Goal: Task Accomplishment & Management: Use online tool/utility

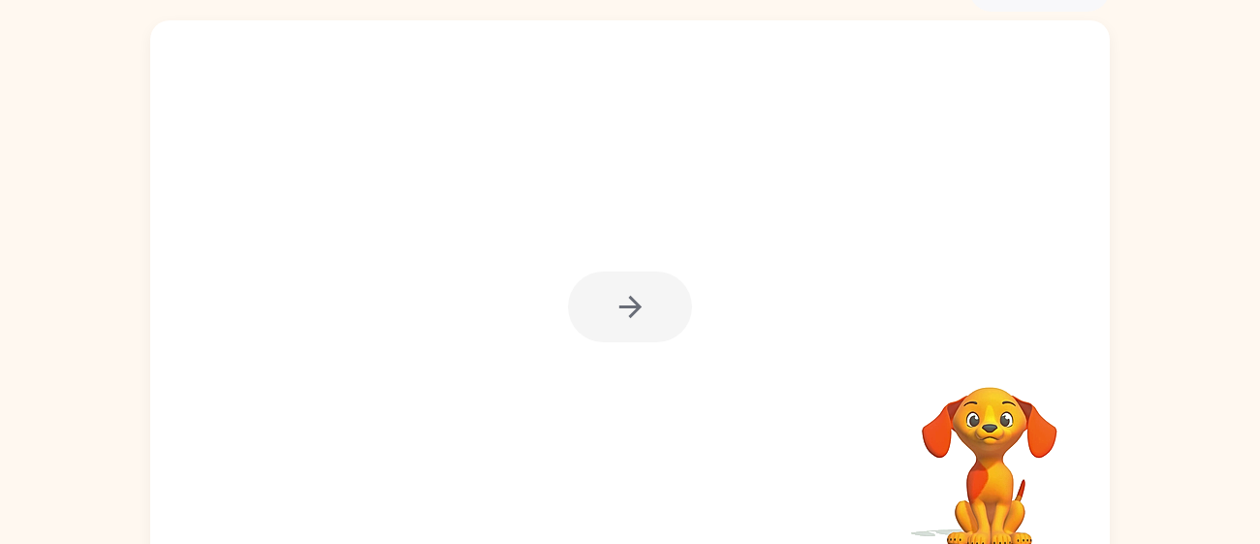
scroll to position [113, 0]
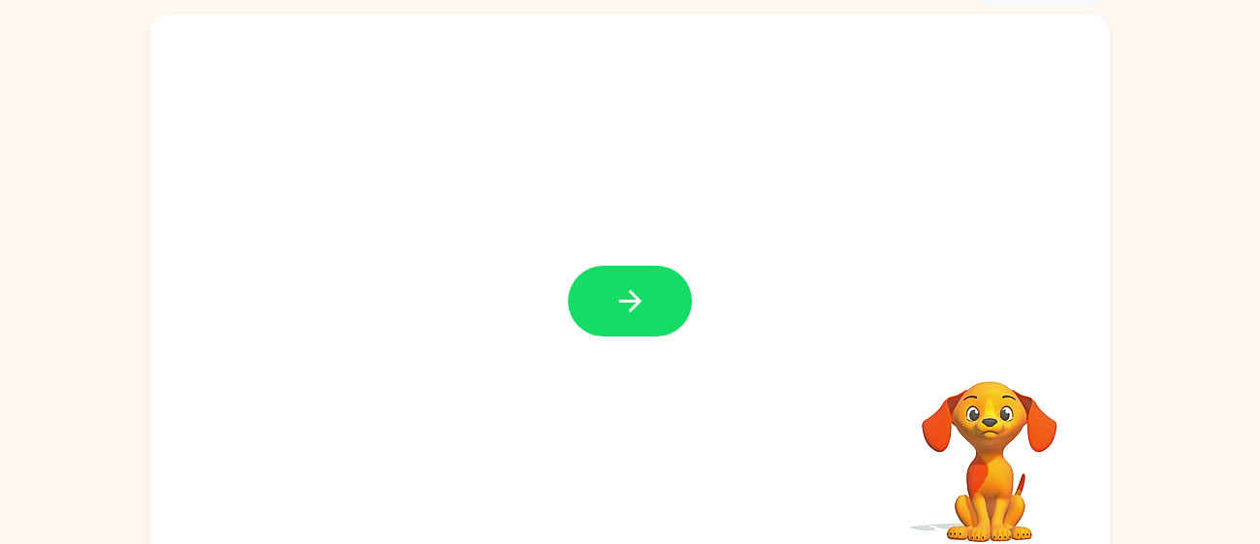
click at [657, 297] on button "button" at bounding box center [630, 300] width 124 height 71
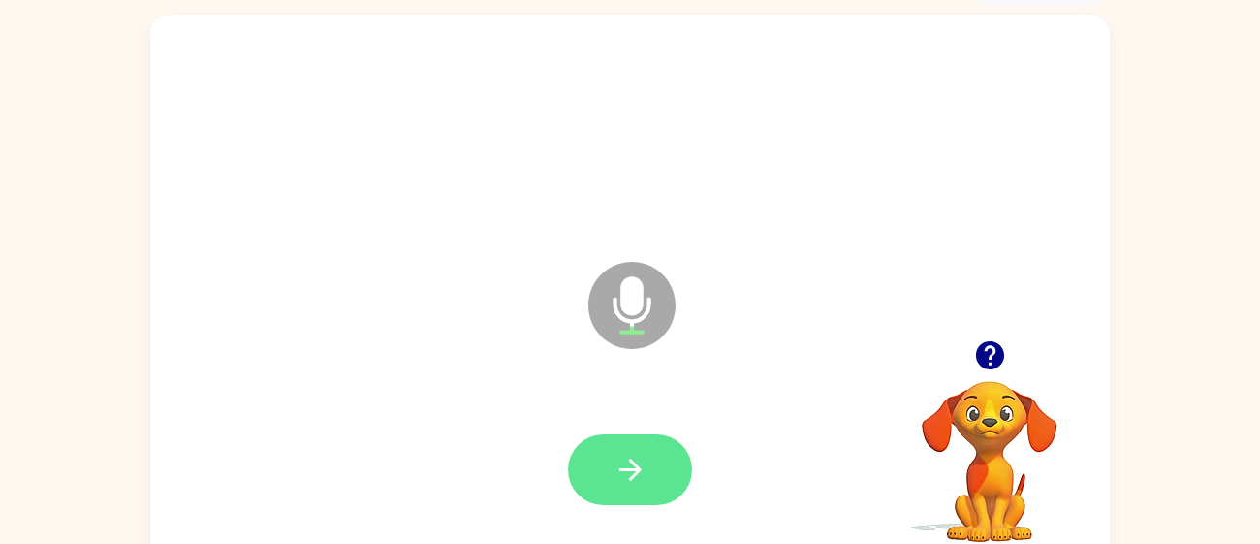
click at [675, 476] on button "button" at bounding box center [630, 469] width 124 height 71
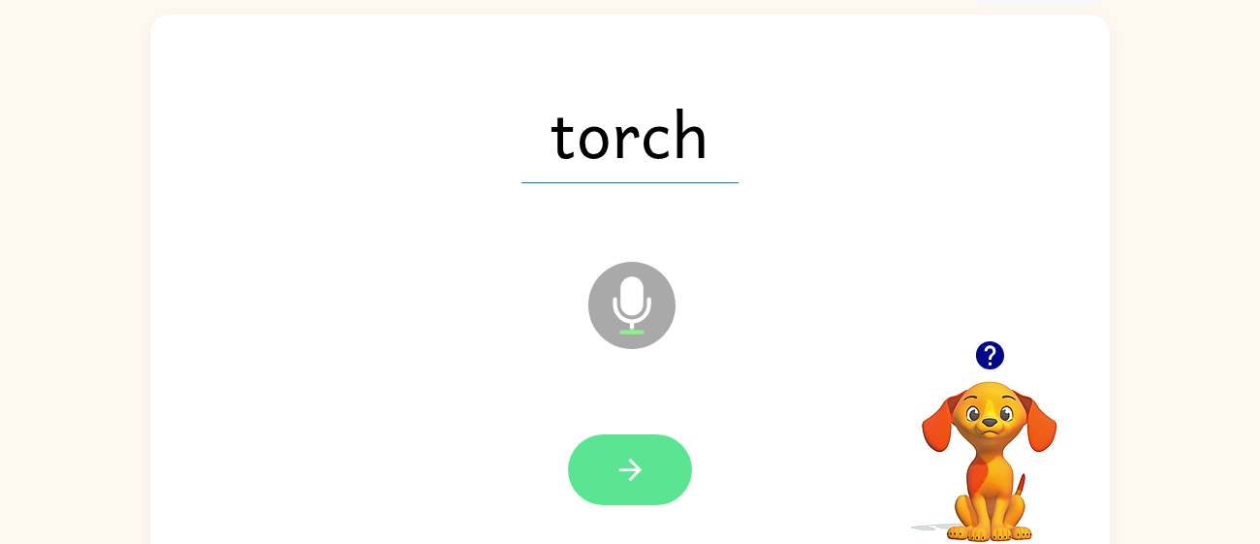
click at [647, 449] on button "button" at bounding box center [630, 469] width 124 height 71
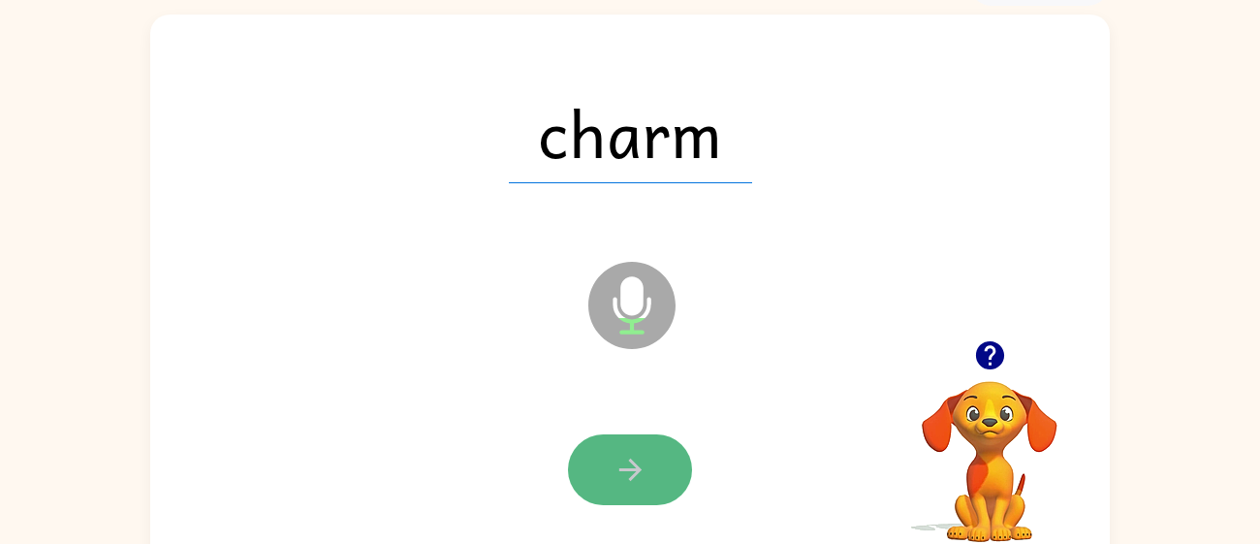
click at [648, 461] on button "button" at bounding box center [630, 469] width 124 height 71
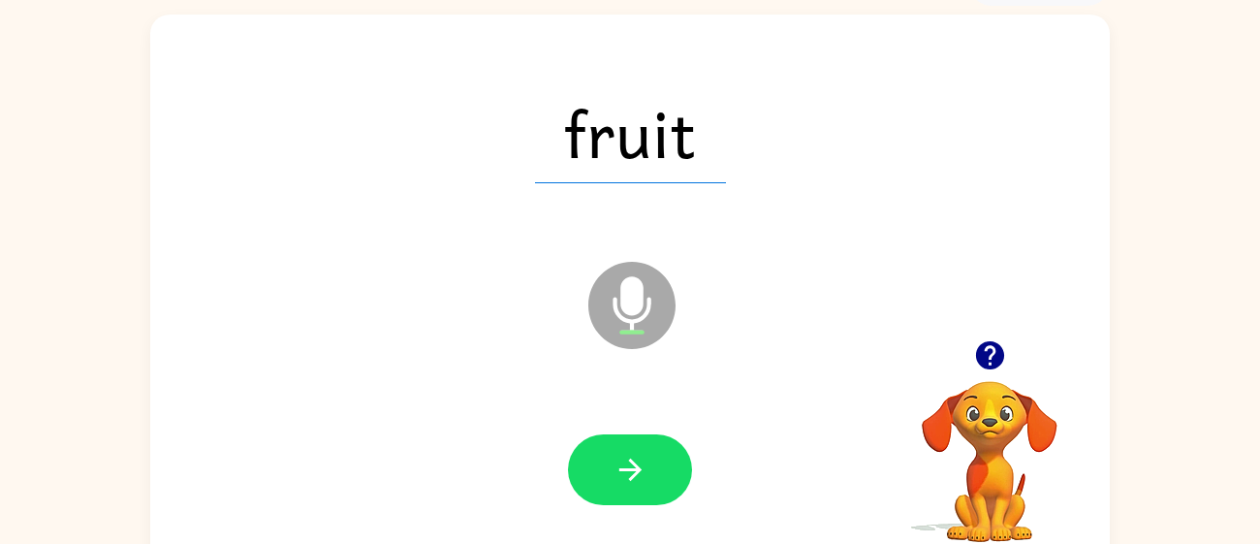
click at [648, 461] on button "button" at bounding box center [630, 469] width 124 height 71
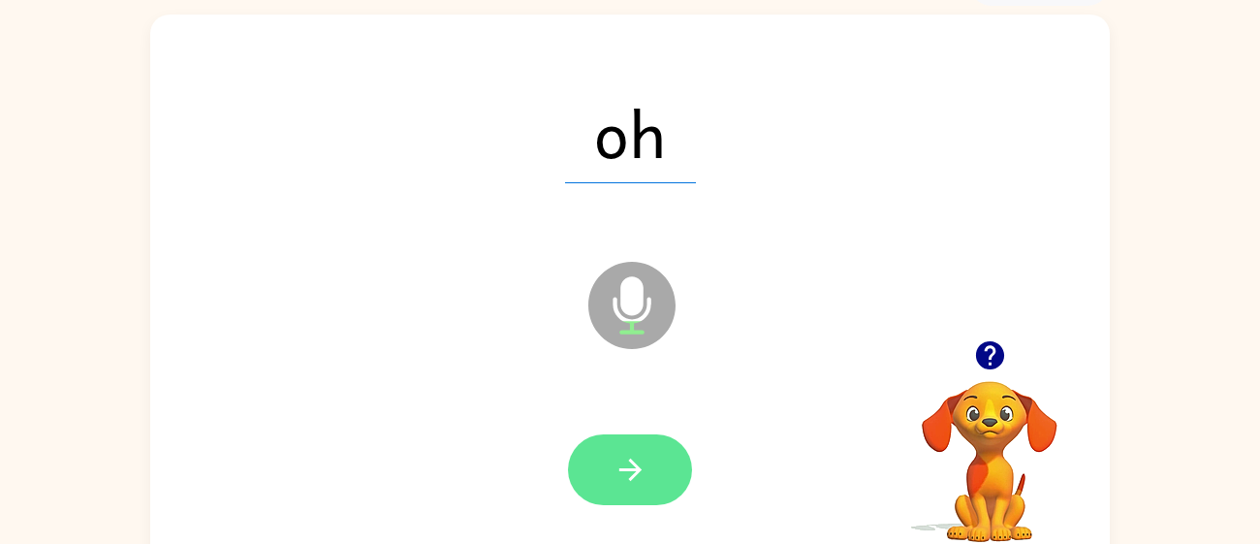
click at [645, 462] on icon "button" at bounding box center [630, 470] width 34 height 34
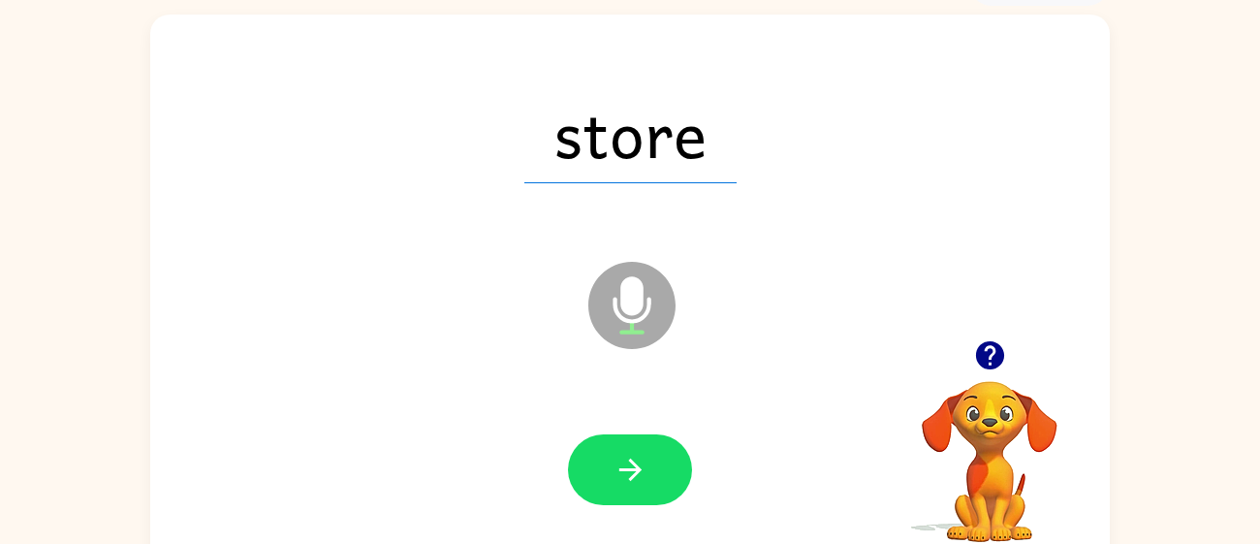
click at [645, 462] on icon "button" at bounding box center [630, 470] width 34 height 34
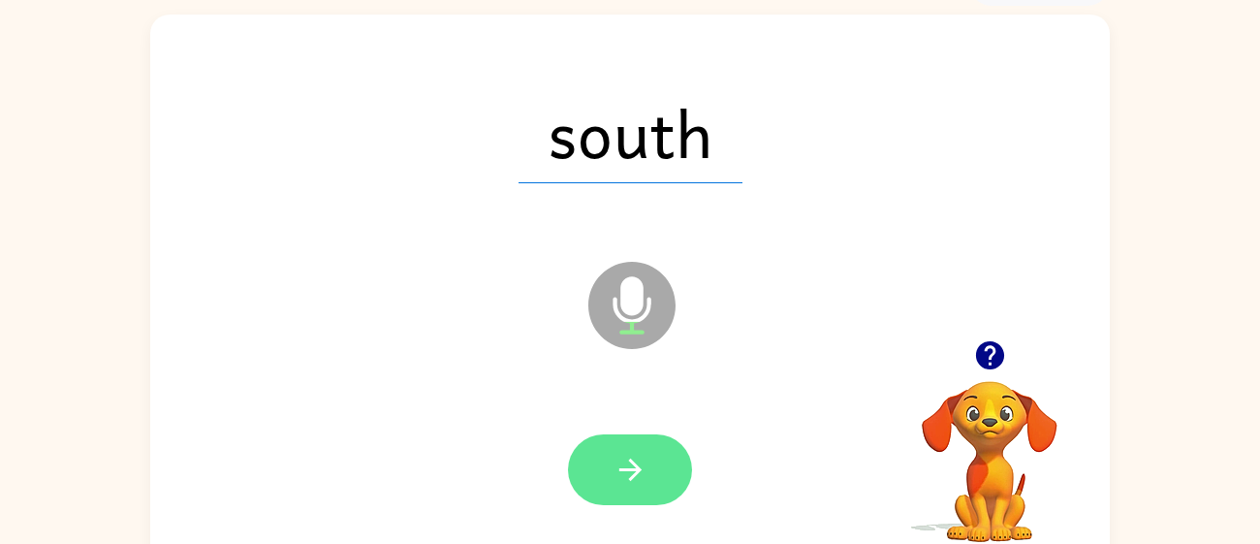
click at [647, 466] on button "button" at bounding box center [630, 469] width 124 height 71
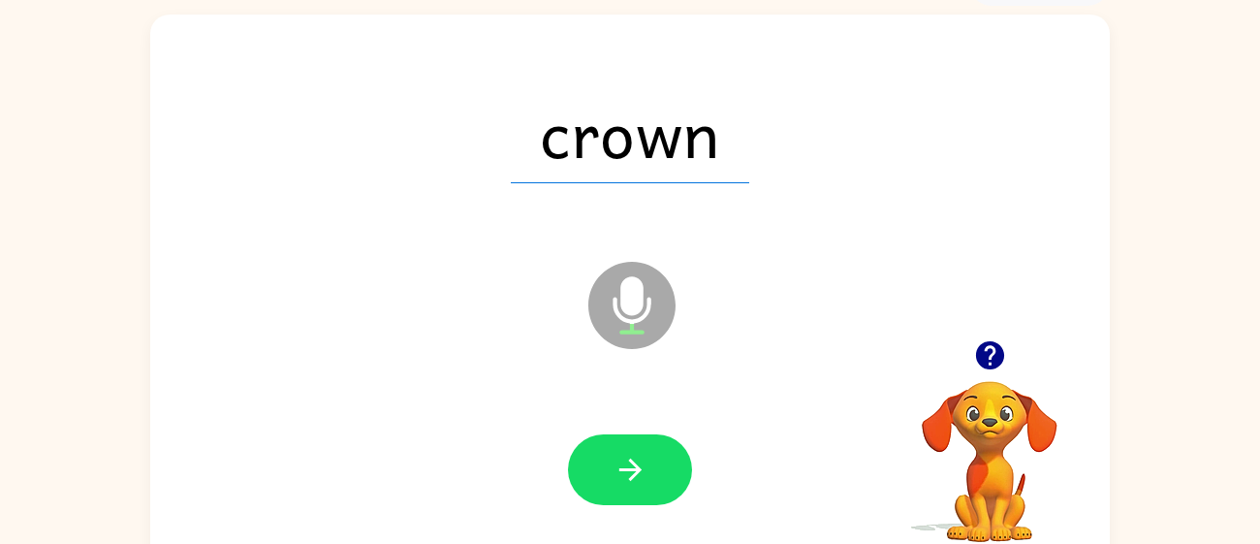
click at [647, 466] on button "button" at bounding box center [630, 469] width 124 height 71
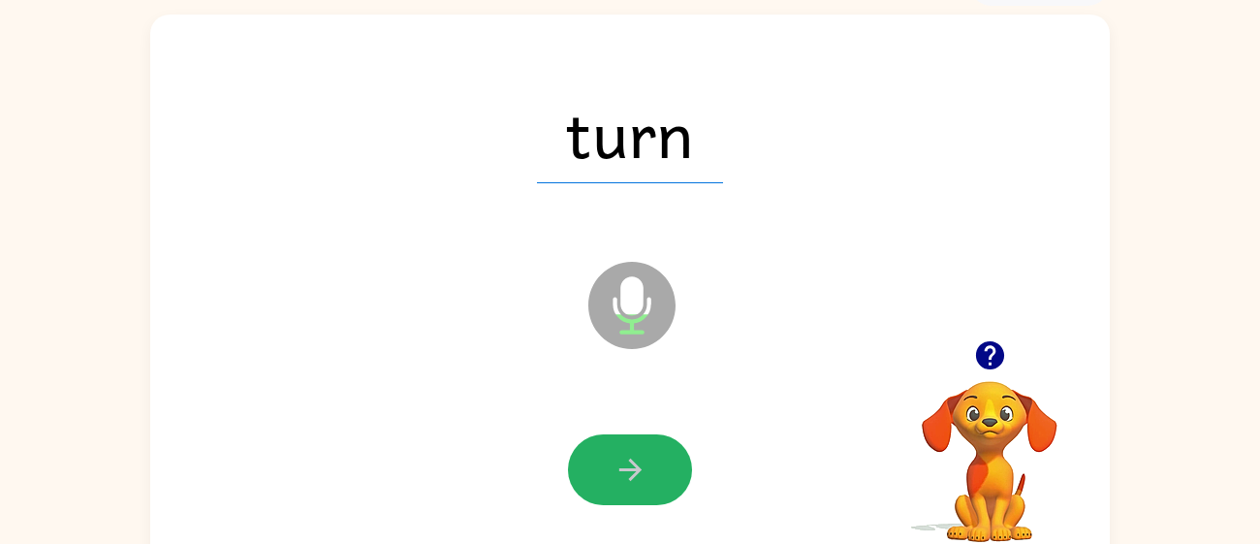
click at [647, 466] on button "button" at bounding box center [630, 469] width 124 height 71
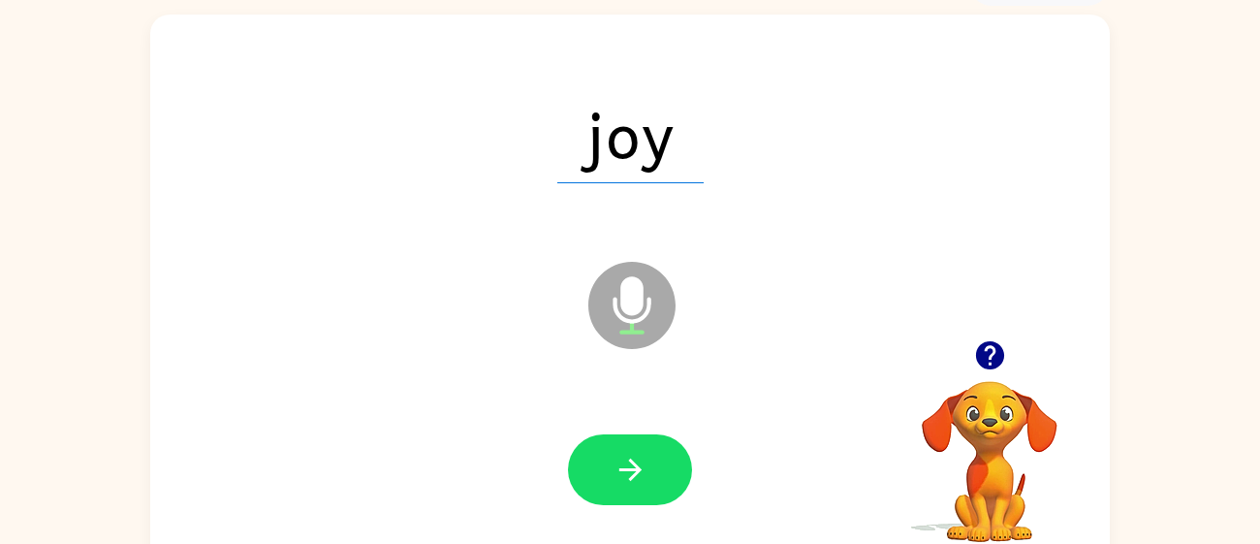
click at [647, 466] on button "button" at bounding box center [630, 469] width 124 height 71
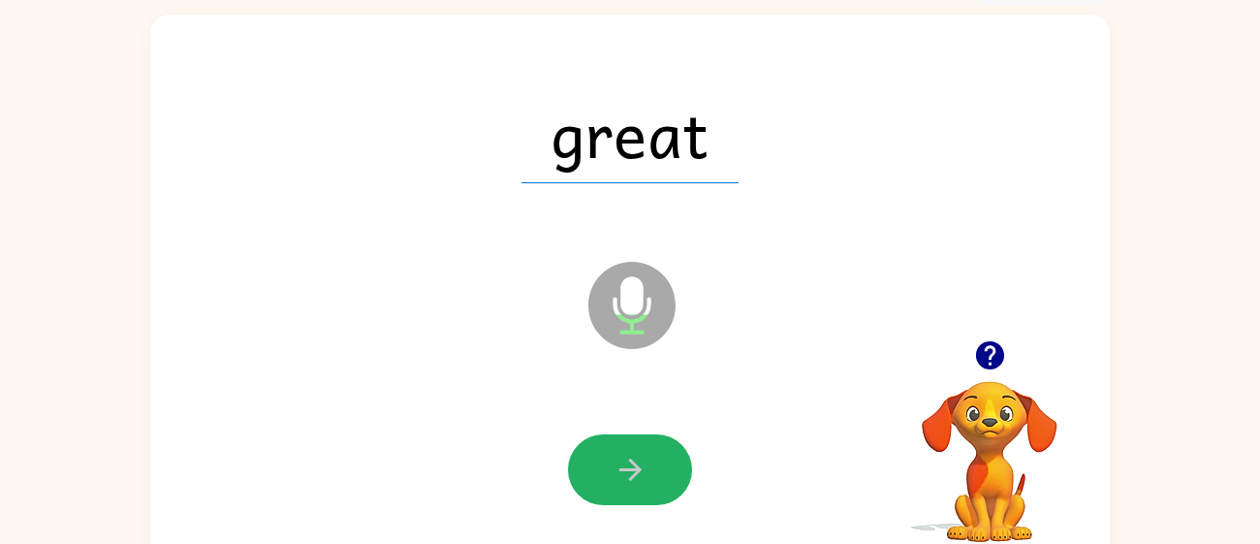
click at [647, 466] on button "button" at bounding box center [630, 469] width 124 height 71
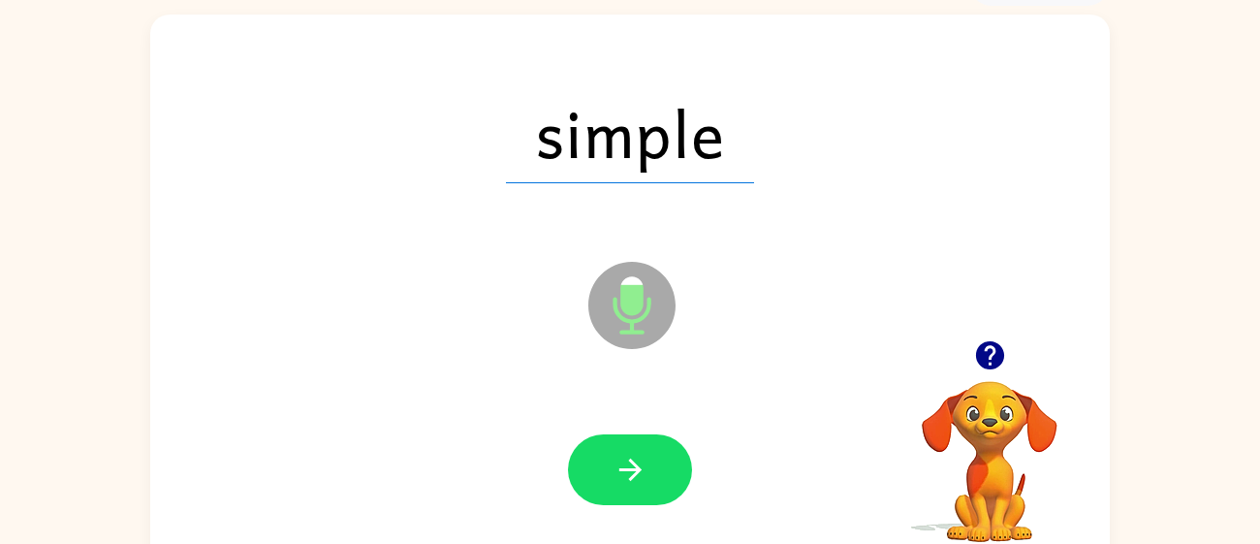
click at [647, 466] on button "button" at bounding box center [630, 469] width 124 height 71
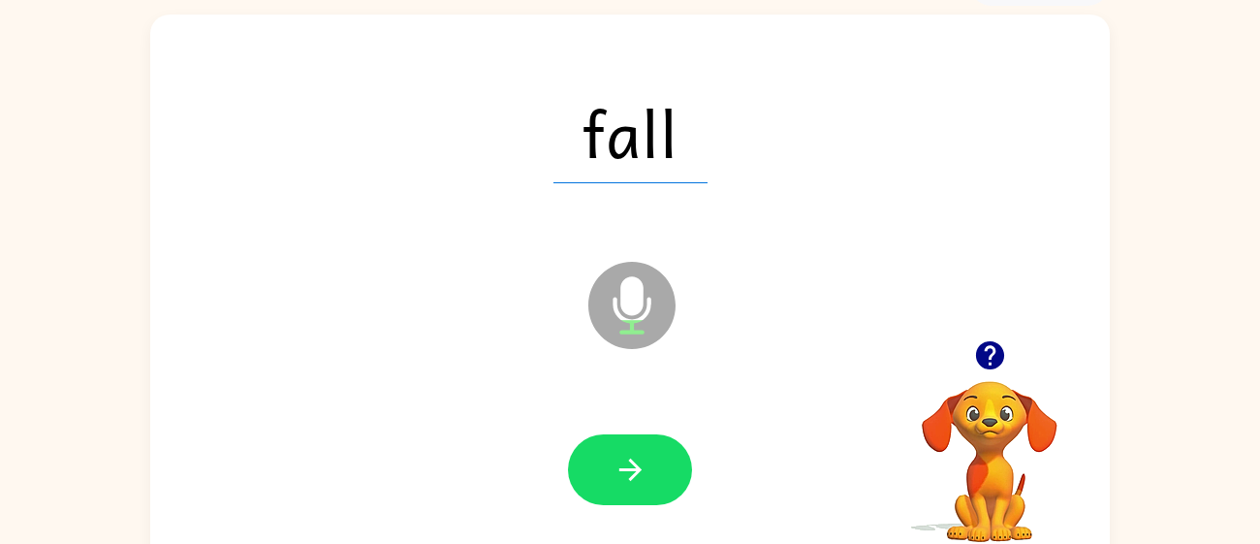
click at [647, 466] on button "button" at bounding box center [630, 469] width 124 height 71
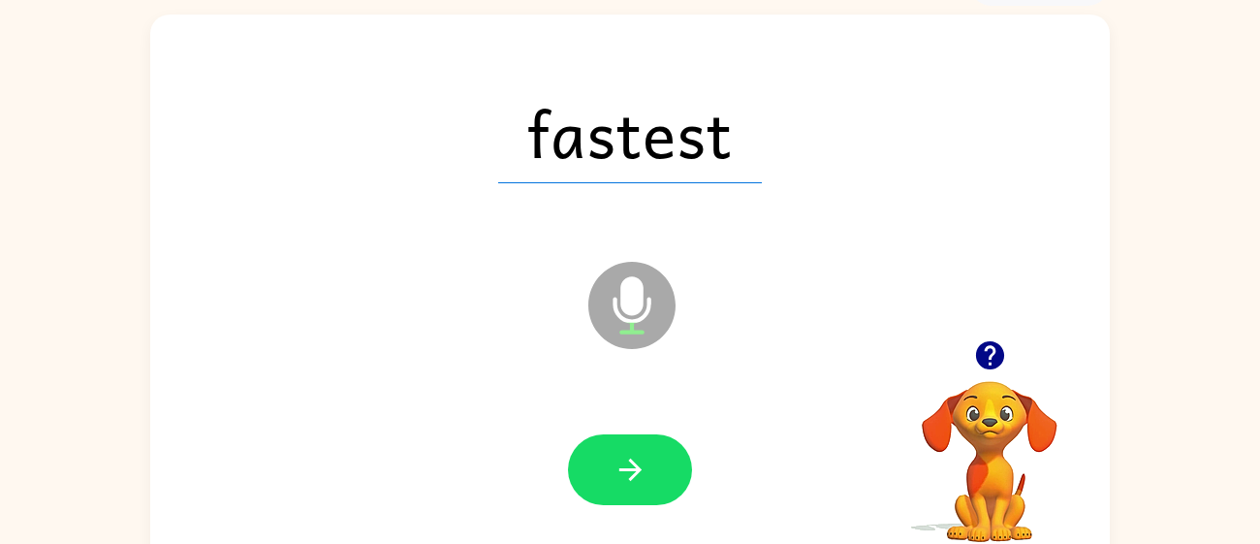
click at [647, 466] on button "button" at bounding box center [630, 469] width 124 height 71
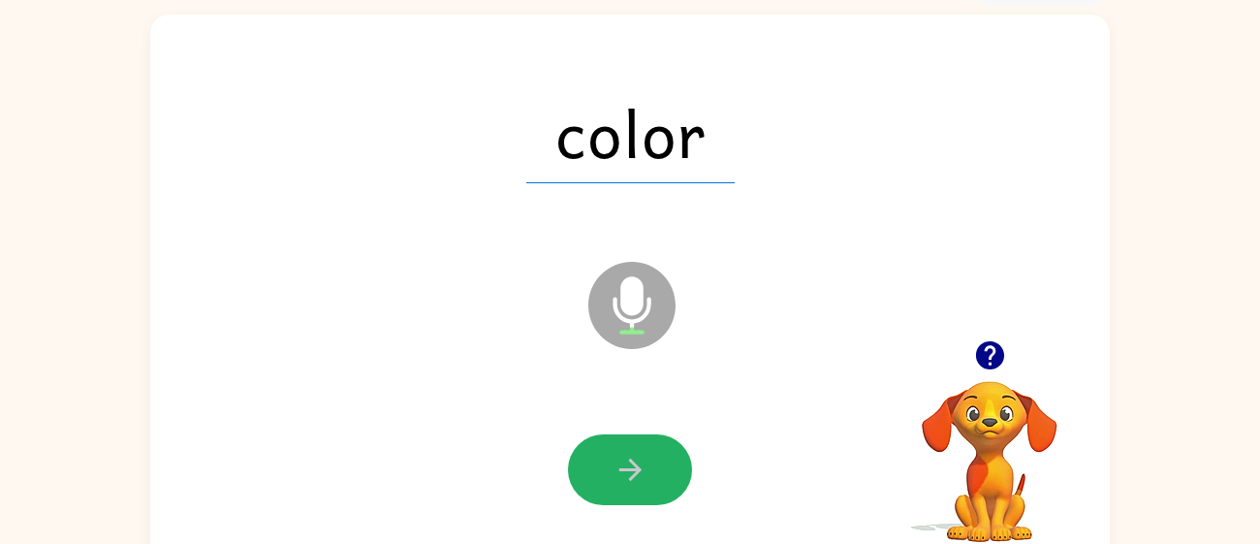
click at [647, 466] on button "button" at bounding box center [630, 469] width 124 height 71
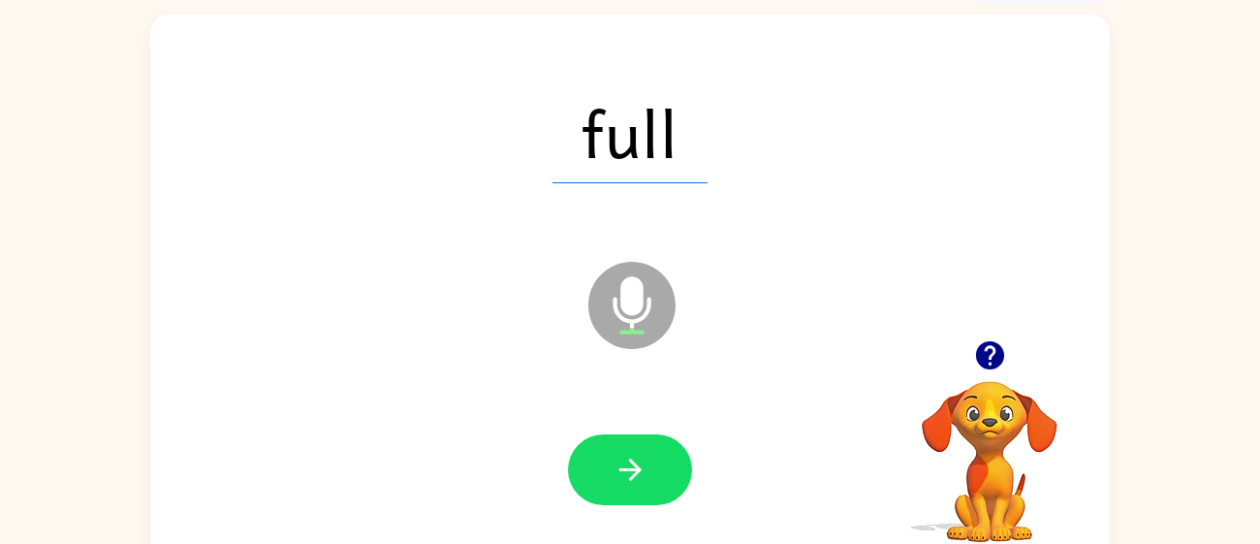
click at [647, 466] on button "button" at bounding box center [630, 469] width 124 height 71
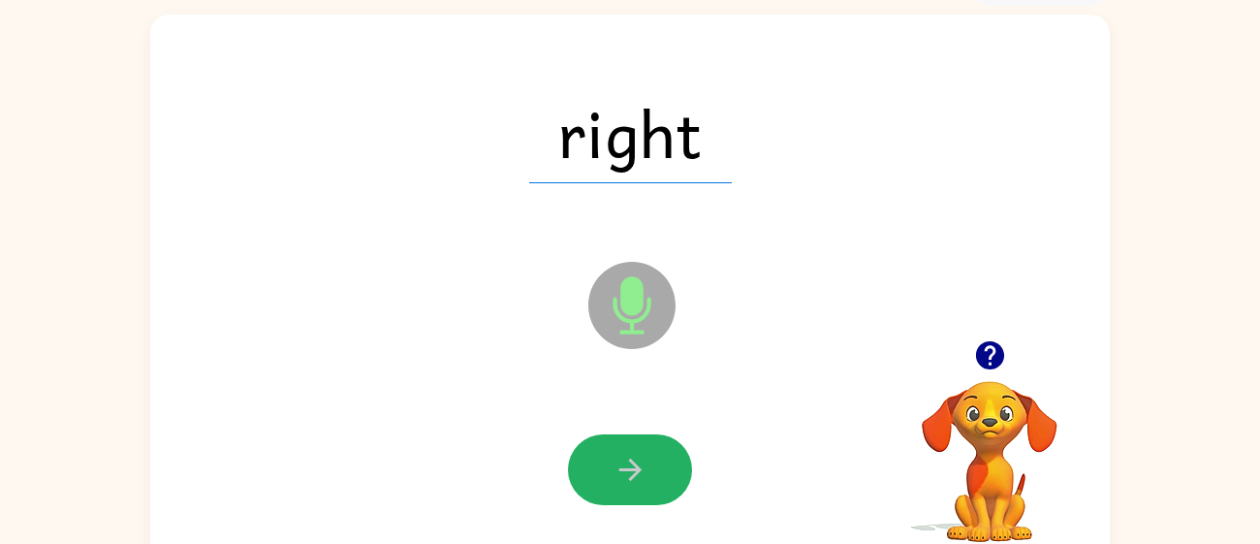
click at [647, 466] on button "button" at bounding box center [630, 469] width 124 height 71
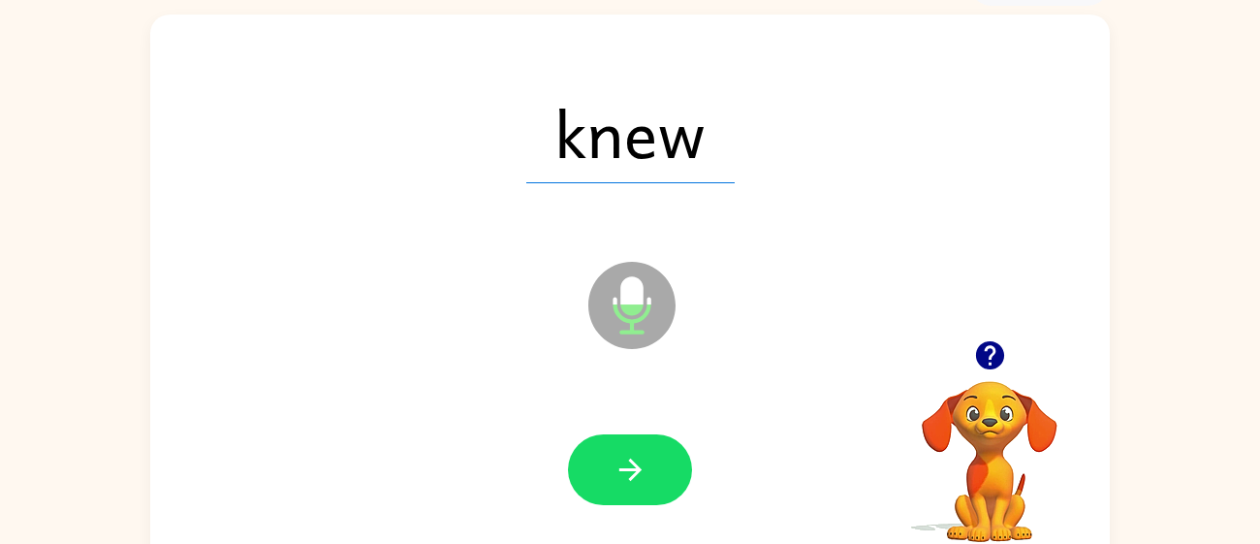
click at [647, 466] on button "button" at bounding box center [630, 469] width 124 height 71
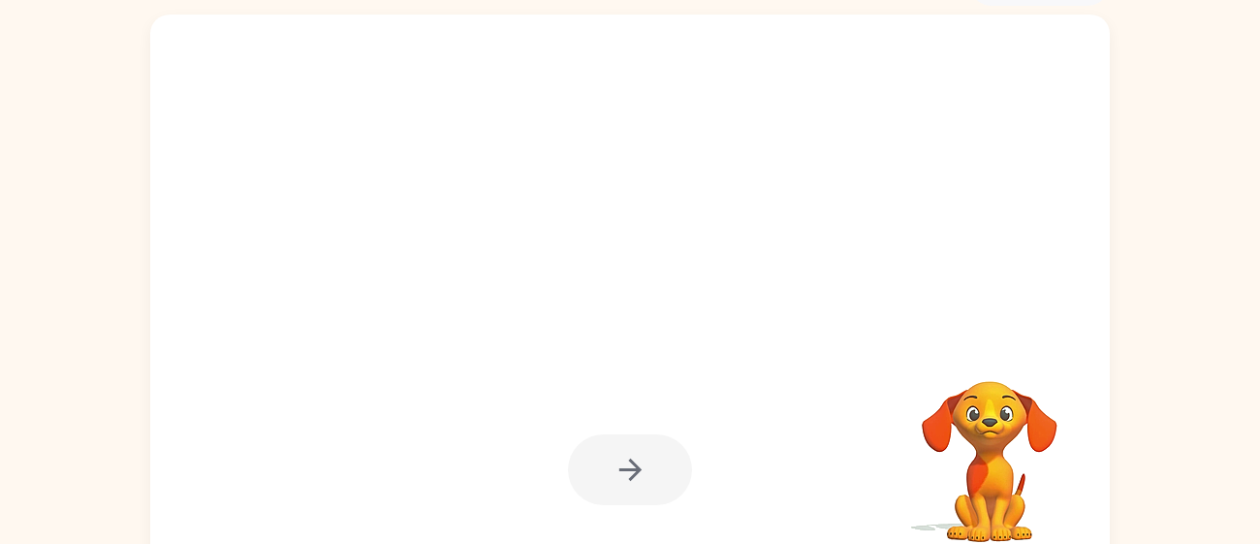
click at [647, 466] on div at bounding box center [630, 469] width 124 height 71
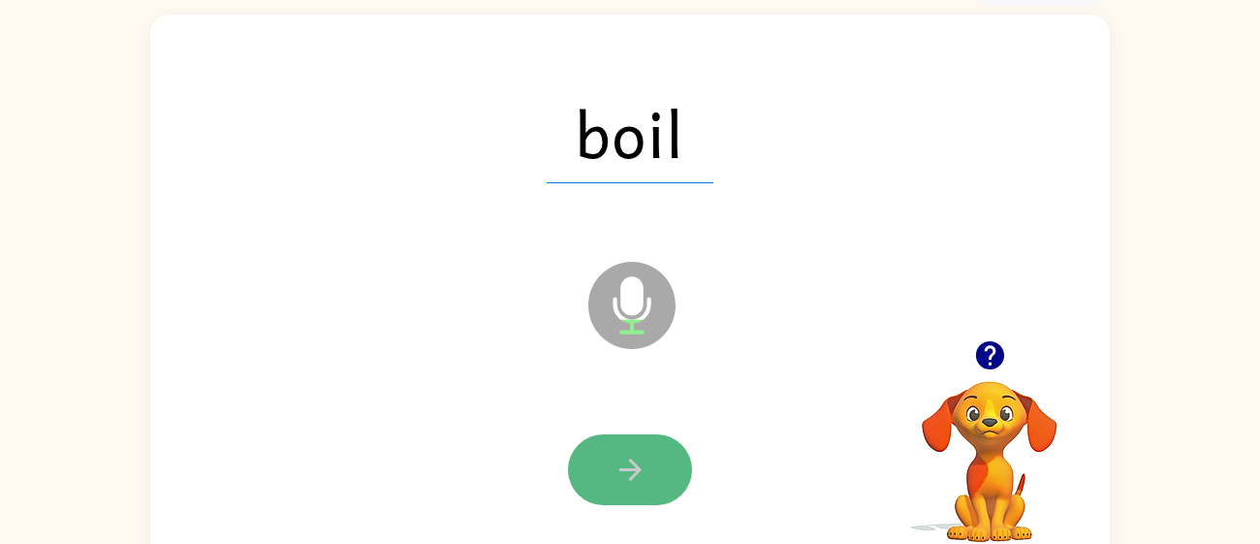
click at [647, 466] on button "button" at bounding box center [630, 469] width 124 height 71
click at [646, 466] on button "button" at bounding box center [630, 469] width 124 height 71
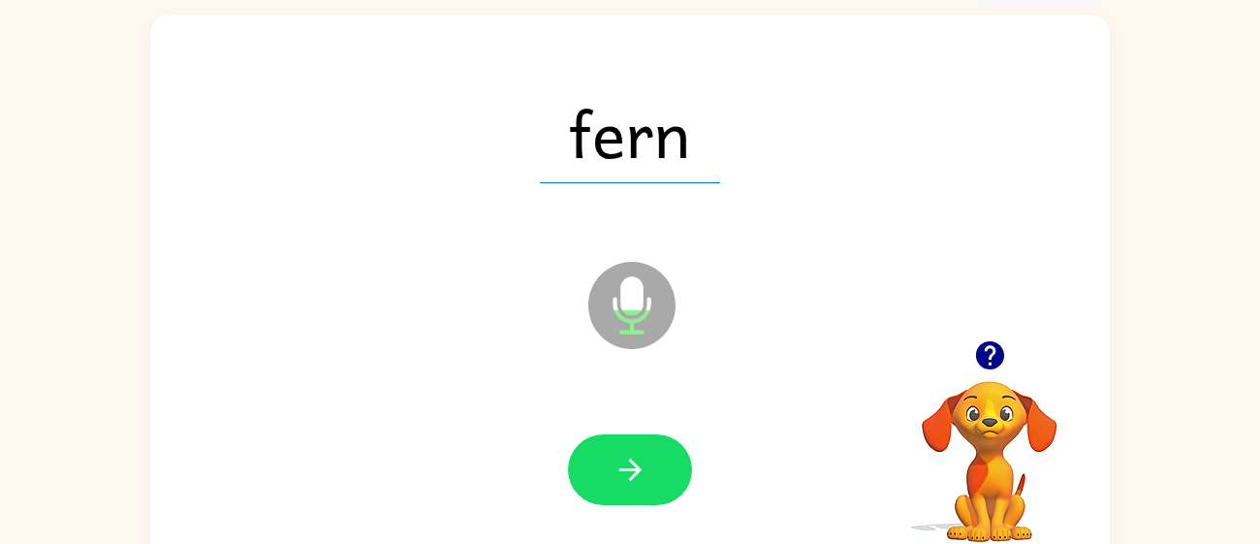
click at [646, 466] on button "button" at bounding box center [630, 469] width 124 height 71
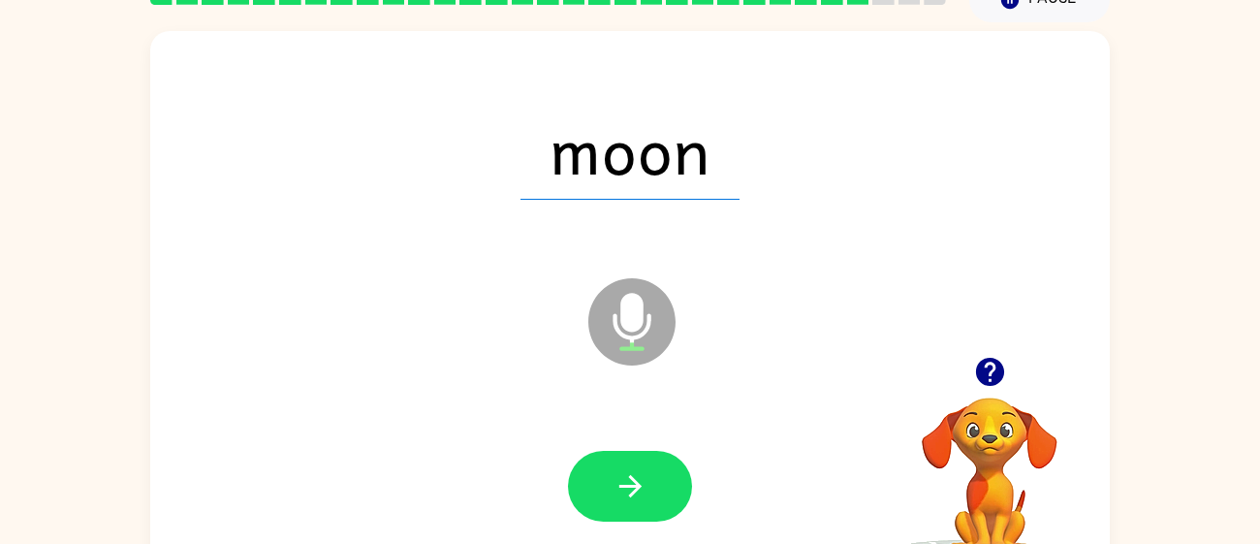
scroll to position [95, 0]
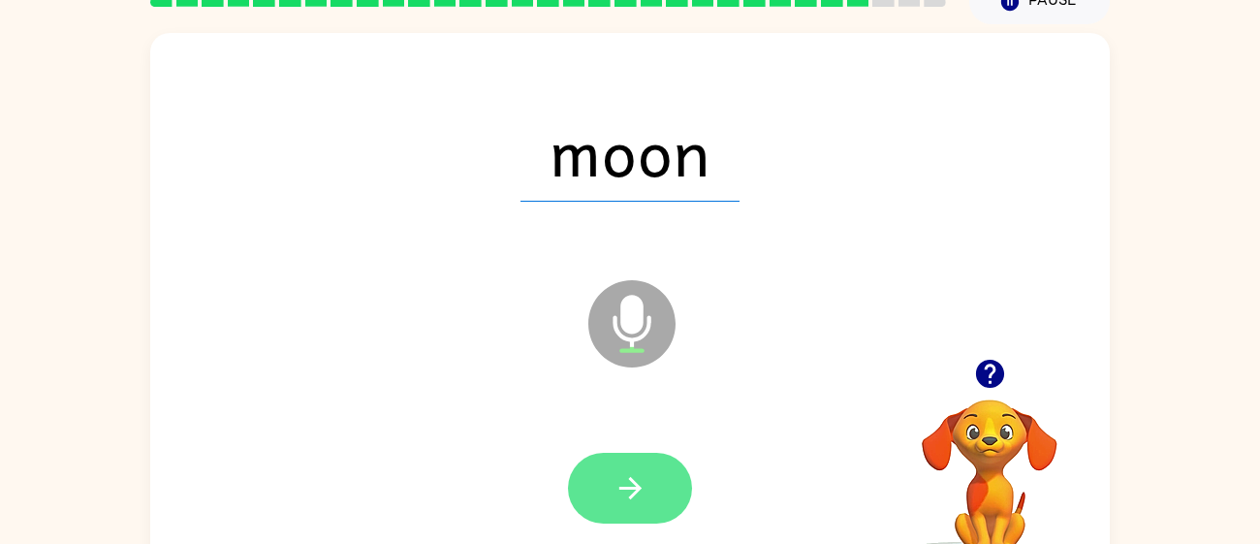
click at [646, 470] on button "button" at bounding box center [630, 488] width 124 height 71
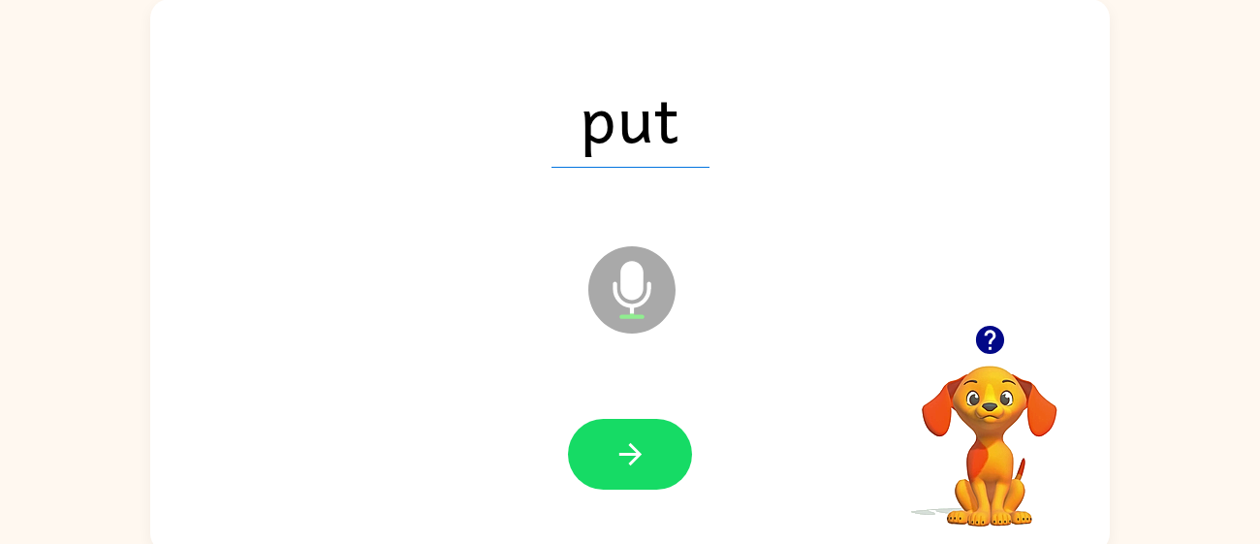
scroll to position [138, 0]
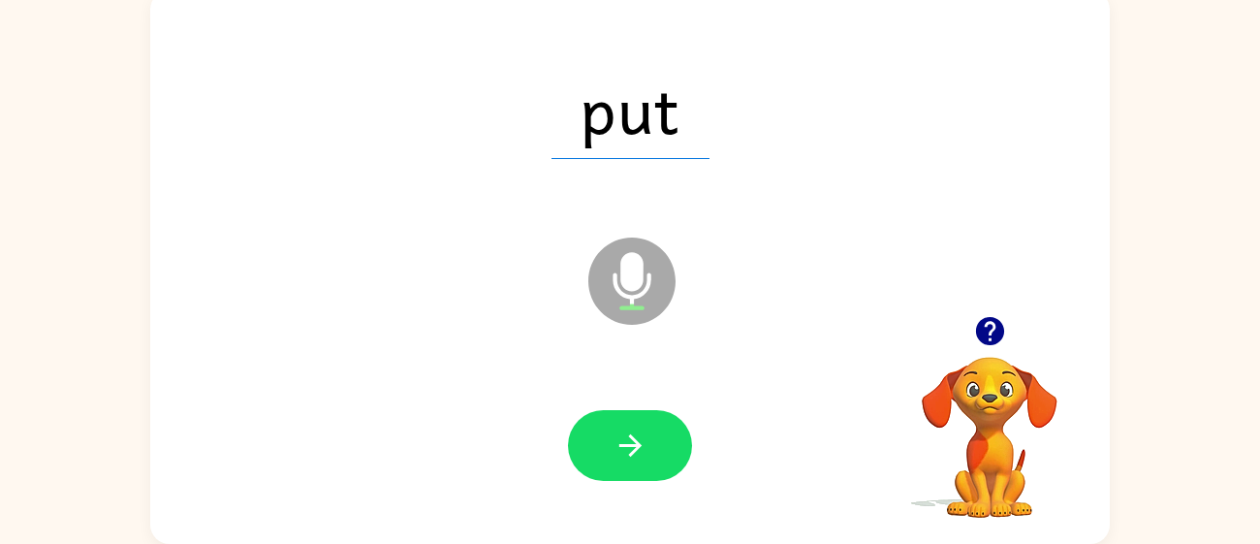
click at [646, 470] on button "button" at bounding box center [630, 445] width 124 height 71
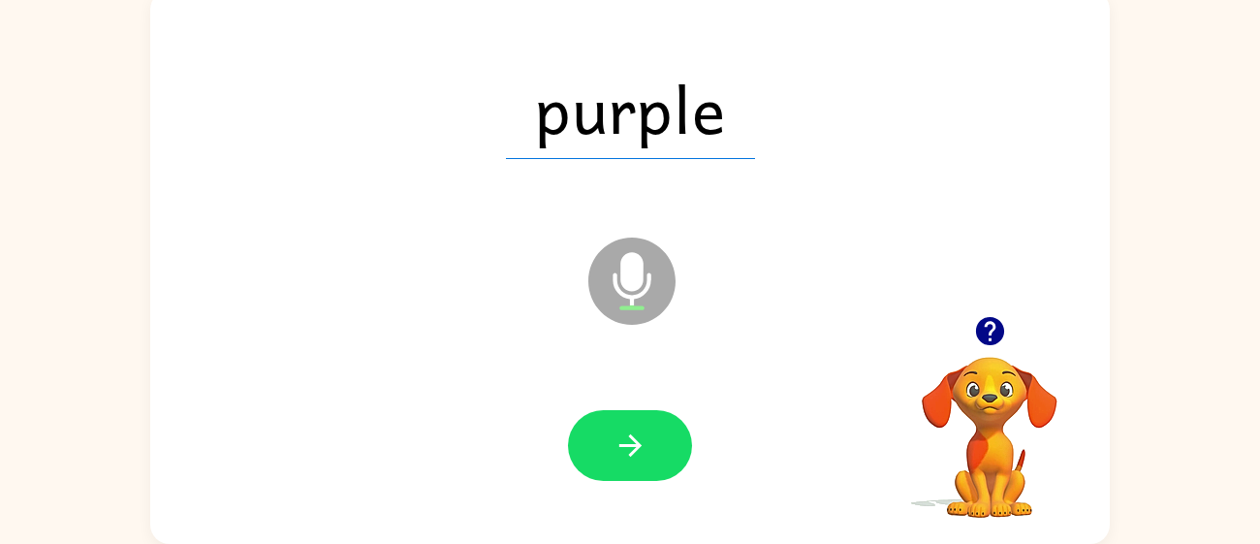
scroll to position [127, 0]
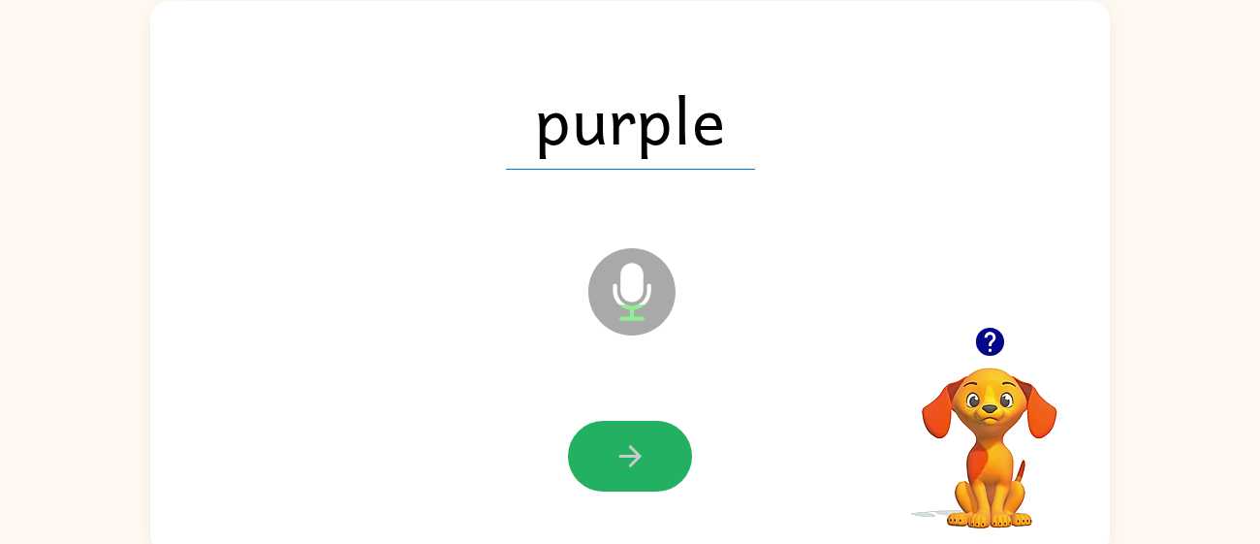
click at [646, 470] on button "button" at bounding box center [630, 456] width 124 height 71
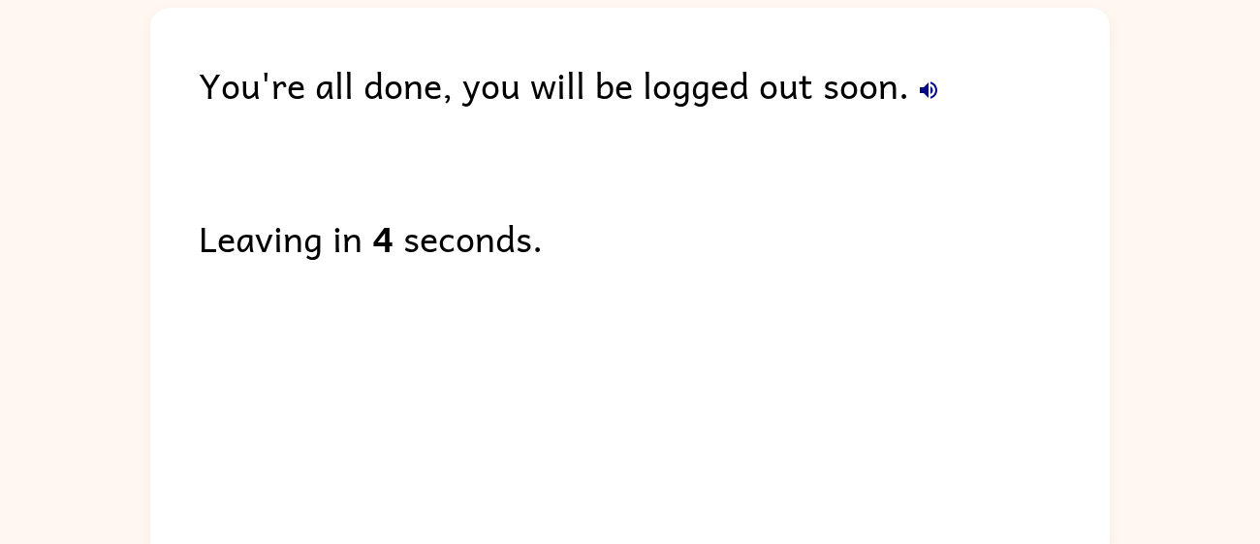
scroll to position [42, 0]
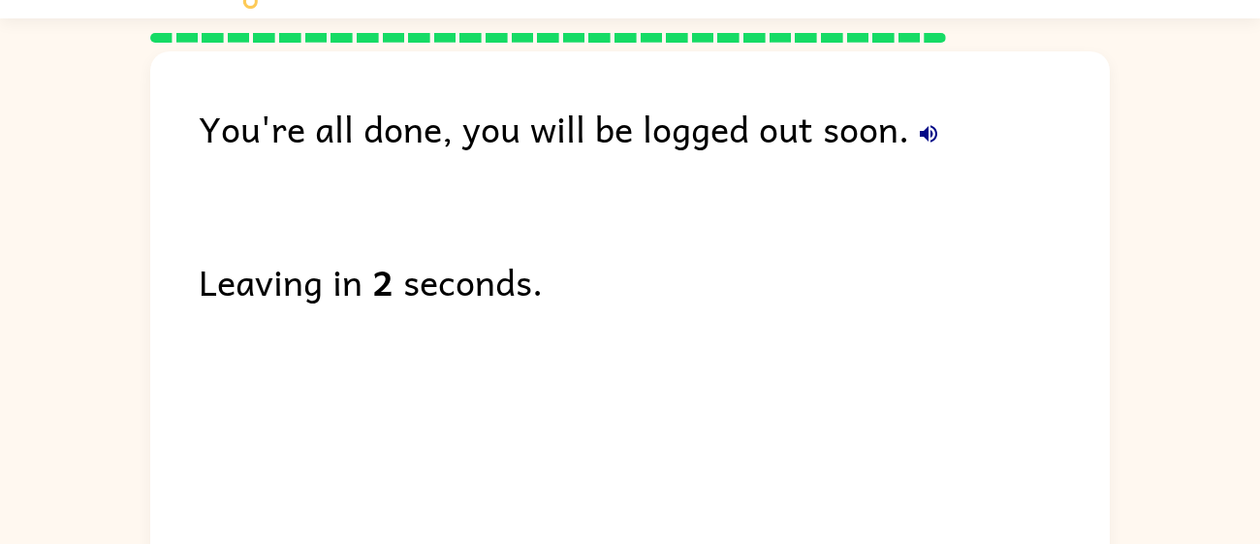
click at [930, 130] on icon "button" at bounding box center [928, 133] width 23 height 23
